Goal: Information Seeking & Learning: Find specific fact

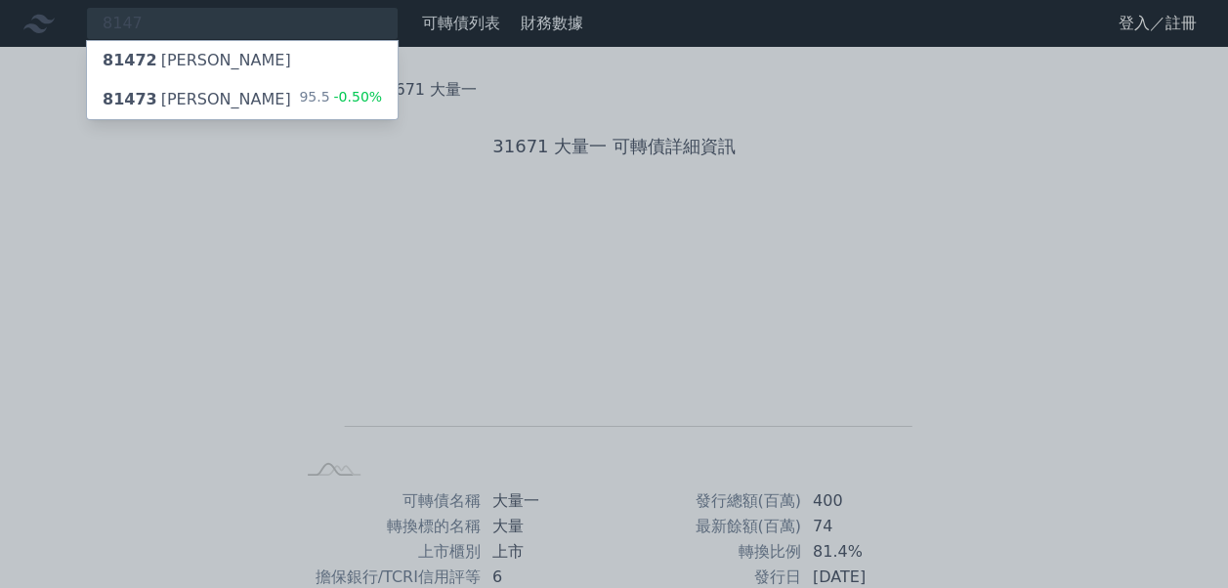
type input "8147"
click at [258, 107] on div "81473 正[PERSON_NAME] 95.5 -0.50%" at bounding box center [242, 99] width 311 height 39
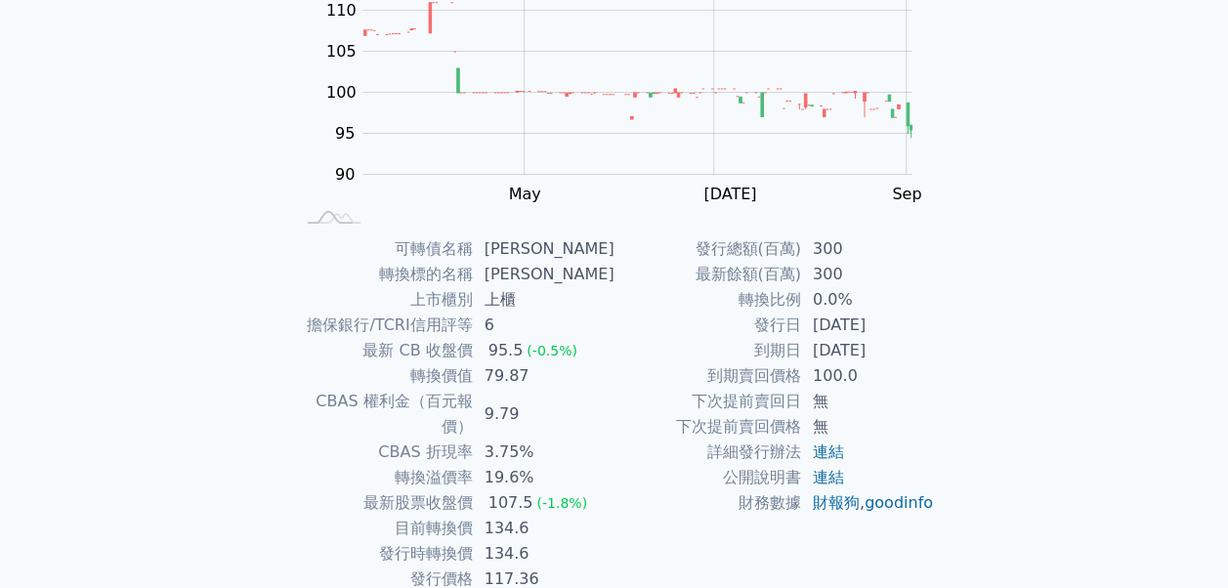
scroll to position [293, 0]
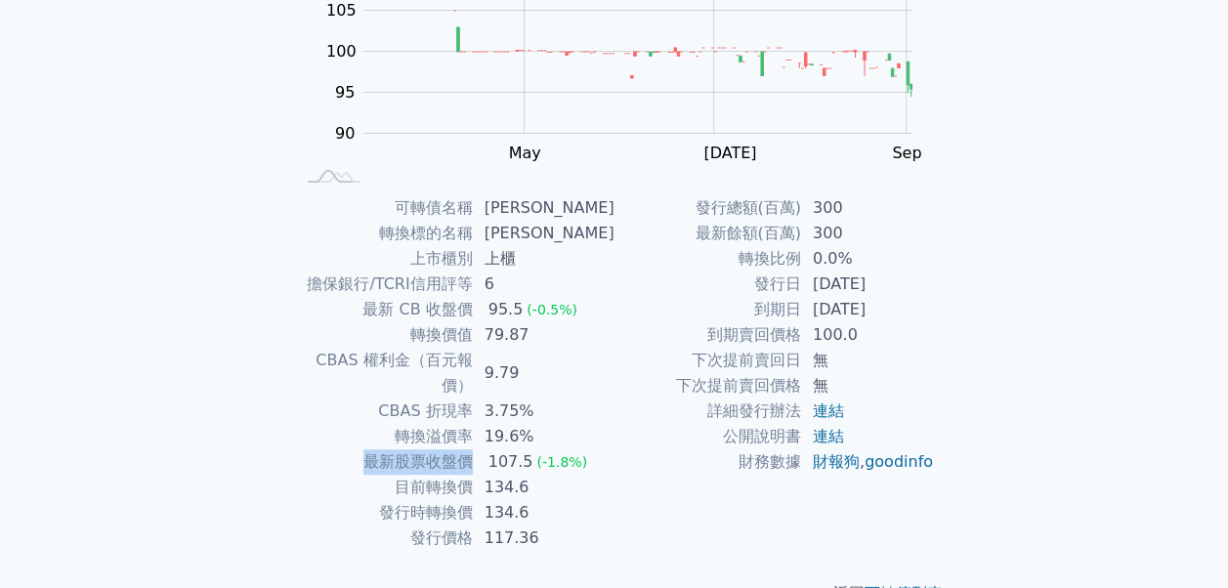
drag, startPoint x: 364, startPoint y: 434, endPoint x: 491, endPoint y: 436, distance: 127.0
click at [491, 449] on tr "最新股票收盤價 107.5 (-1.8%)" at bounding box center [454, 461] width 320 height 25
drag, startPoint x: 491, startPoint y: 436, endPoint x: 473, endPoint y: 477, distance: 45.0
click at [473, 500] on td "發行時轉換價" at bounding box center [383, 512] width 179 height 25
drag, startPoint x: 473, startPoint y: 477, endPoint x: 569, endPoint y: 494, distance: 97.3
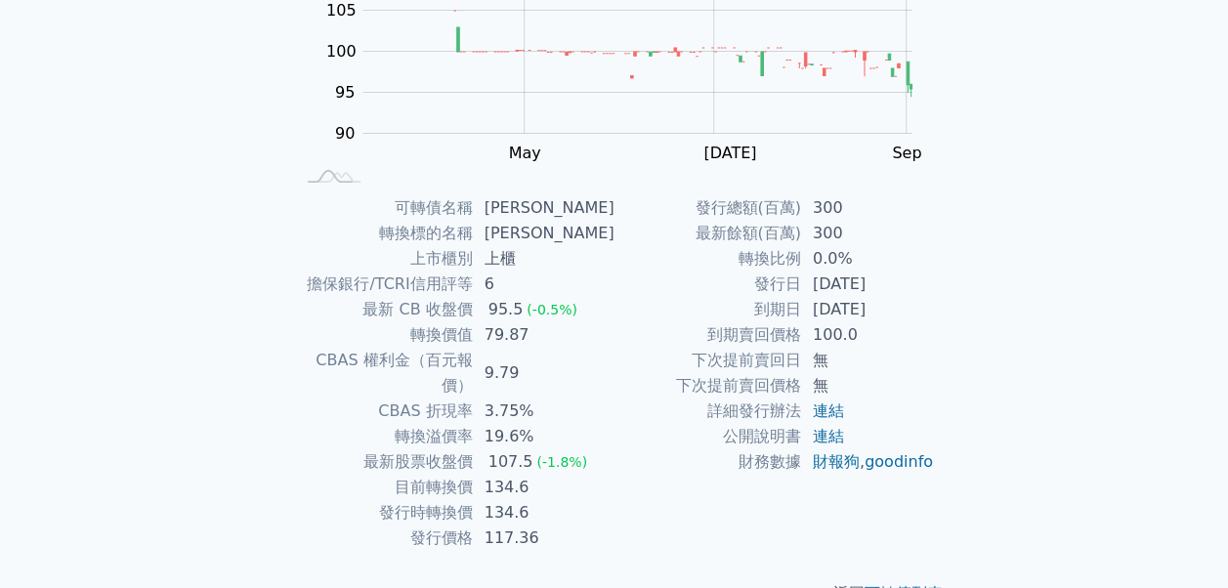
click at [569, 500] on td "134.6" at bounding box center [544, 512] width 142 height 25
click at [524, 526] on td "117.36" at bounding box center [544, 538] width 142 height 25
drag, startPoint x: 403, startPoint y: 454, endPoint x: 546, endPoint y: 468, distance: 143.3
click at [546, 475] on tr "目前轉換價 134.6" at bounding box center [454, 487] width 320 height 25
